Goal: Information Seeking & Learning: Learn about a topic

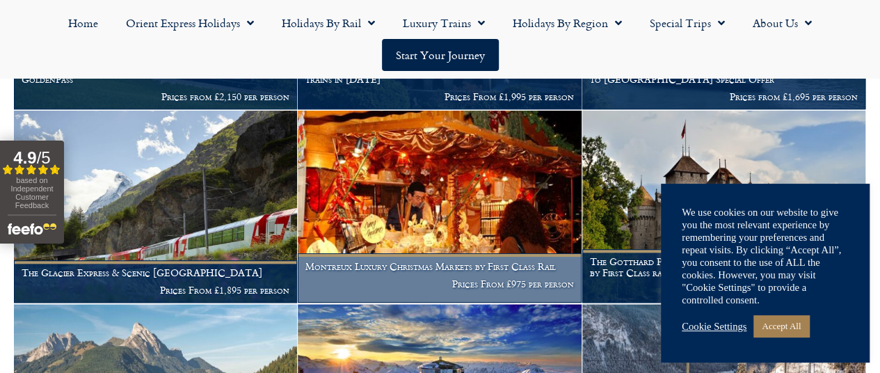
scroll to position [626, 0]
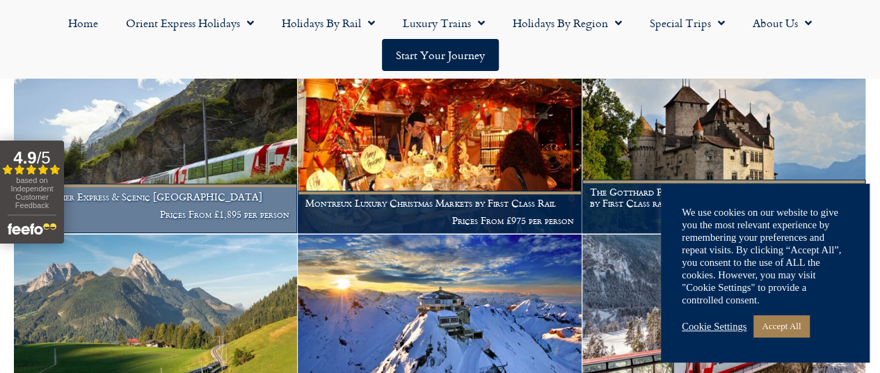
click at [225, 197] on img at bounding box center [155, 137] width 283 height 192
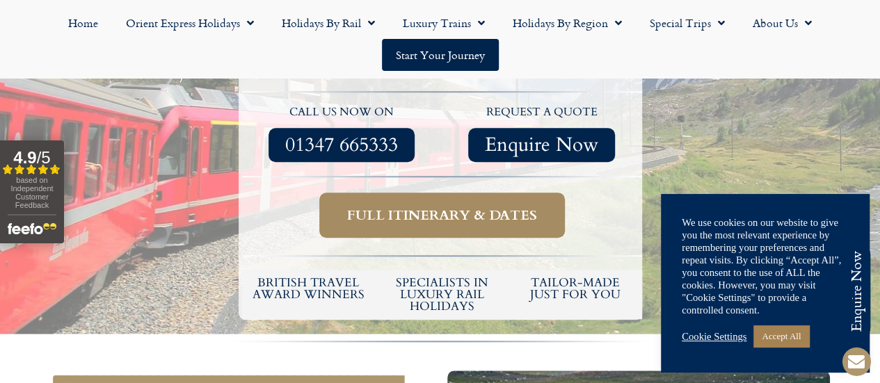
scroll to position [556, 0]
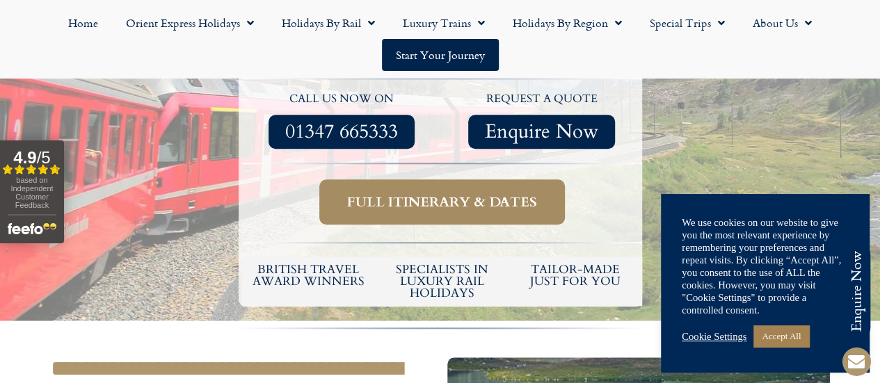
click at [452, 193] on span "Full itinerary & dates" at bounding box center [442, 201] width 190 height 17
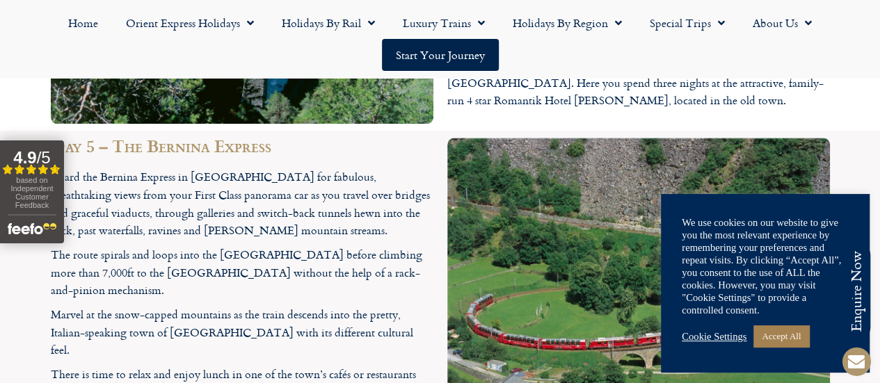
scroll to position [3338, 0]
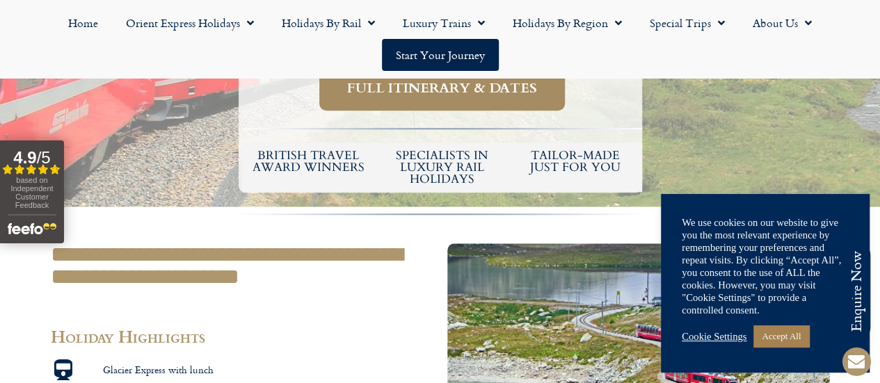
scroll to position [556, 0]
